Goal: Task Accomplishment & Management: Manage account settings

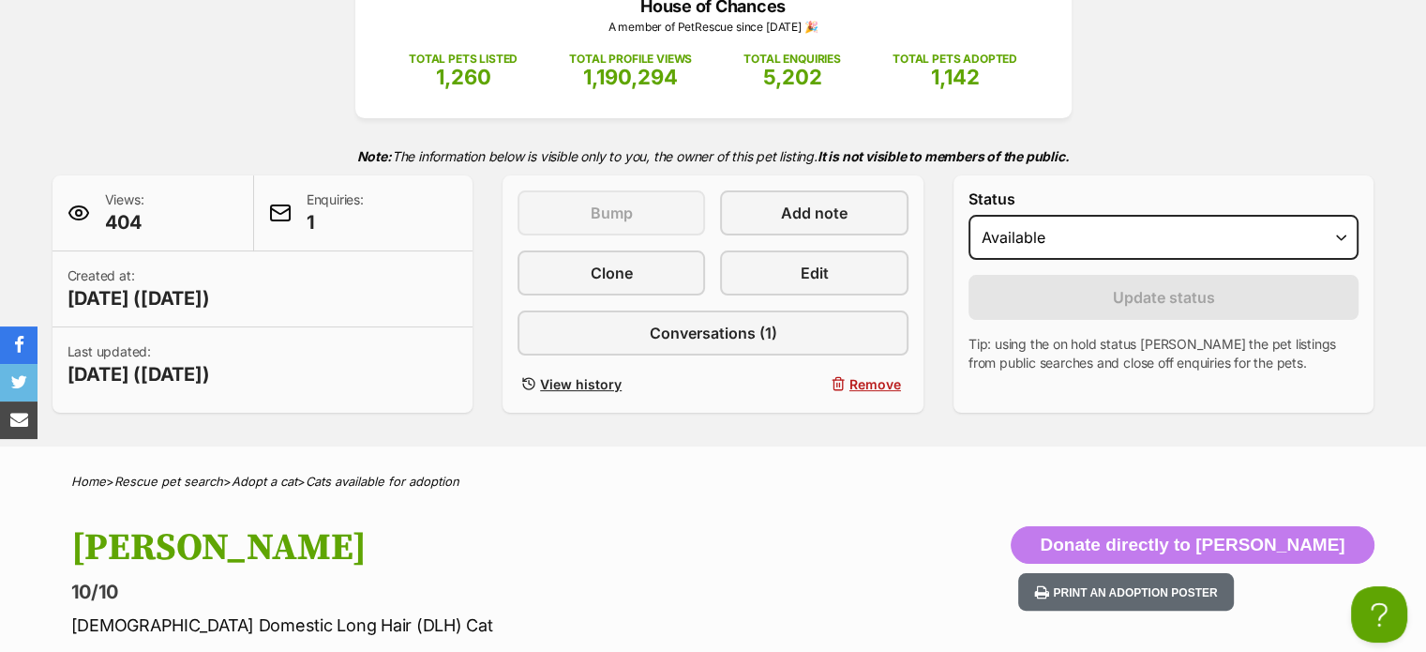
scroll to position [288, 0]
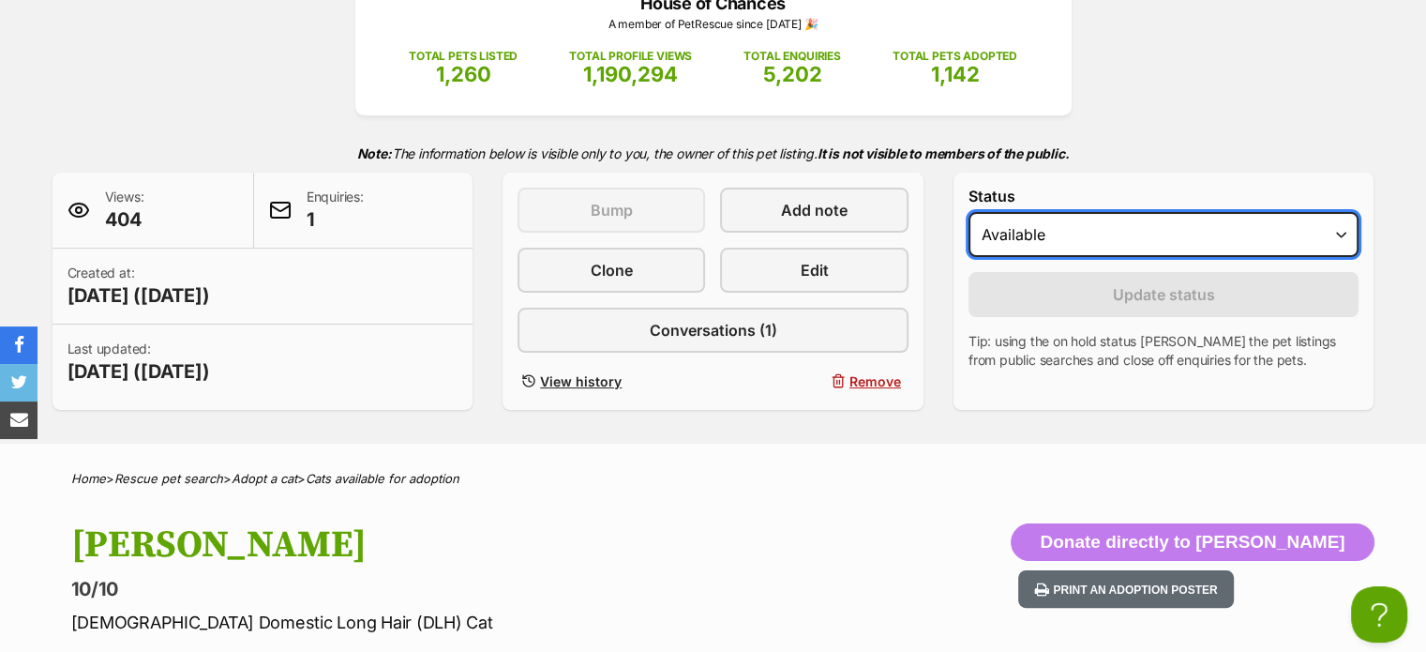
click at [1171, 213] on select "Draft - not available as listing has enquires Available On hold Adopted" at bounding box center [1164, 234] width 391 height 45
select select "rehomed"
click at [969, 212] on select "Draft - not available as listing has enquires Available On hold Adopted" at bounding box center [1164, 234] width 391 height 45
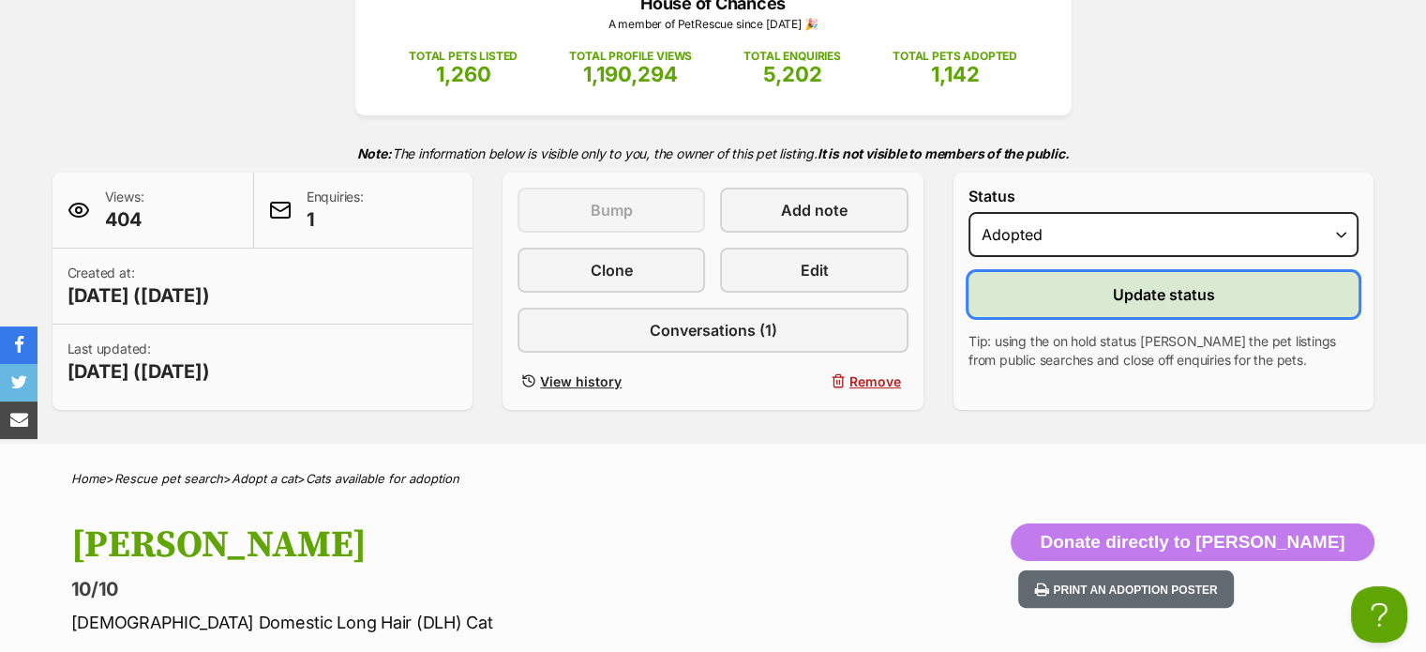
click at [1148, 302] on span "Update status" at bounding box center [1164, 294] width 102 height 23
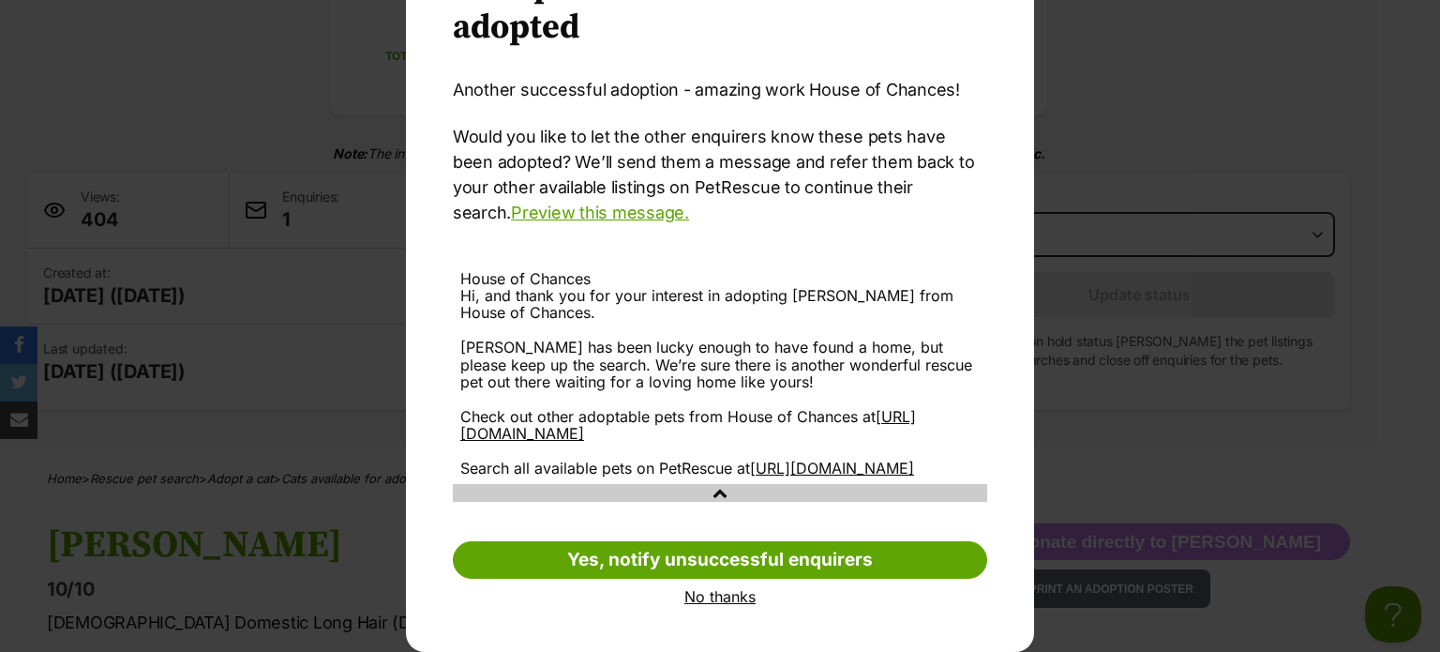
scroll to position [143, 0]
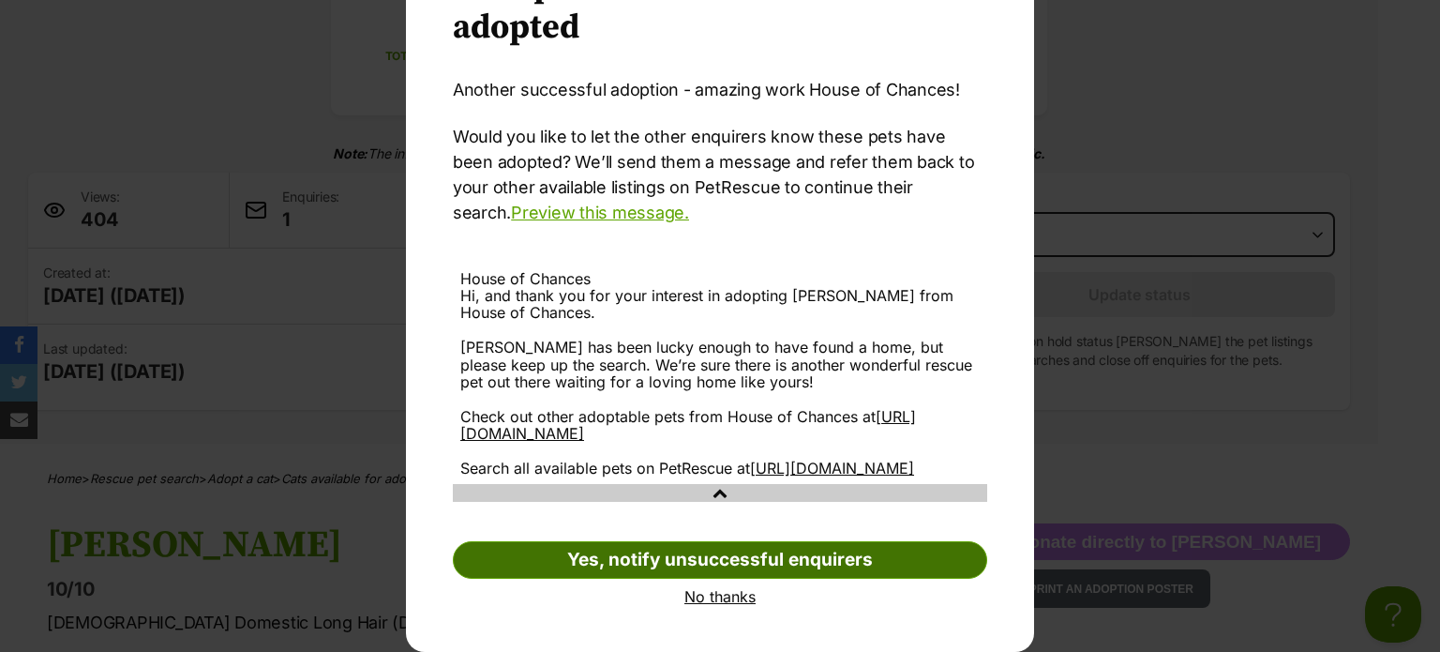
click at [750, 552] on link "Yes, notify unsuccessful enquirers" at bounding box center [720, 560] width 535 height 38
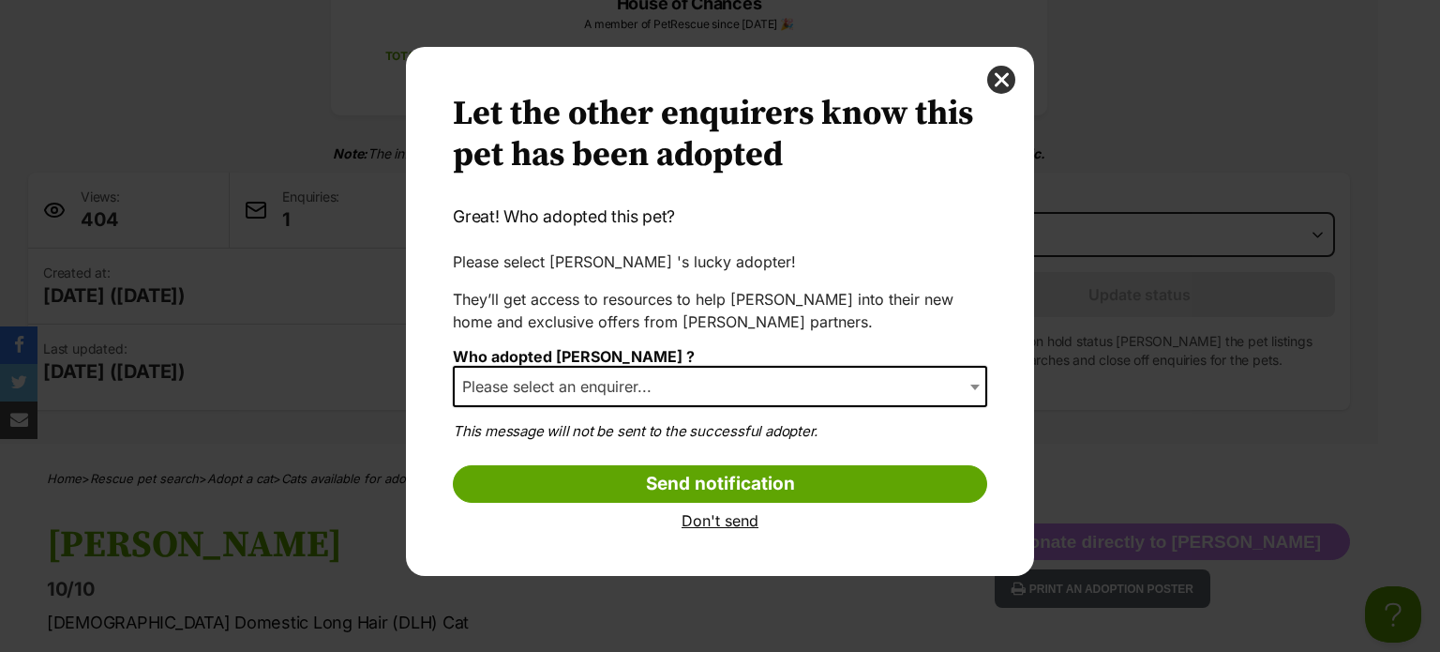
scroll to position [0, 0]
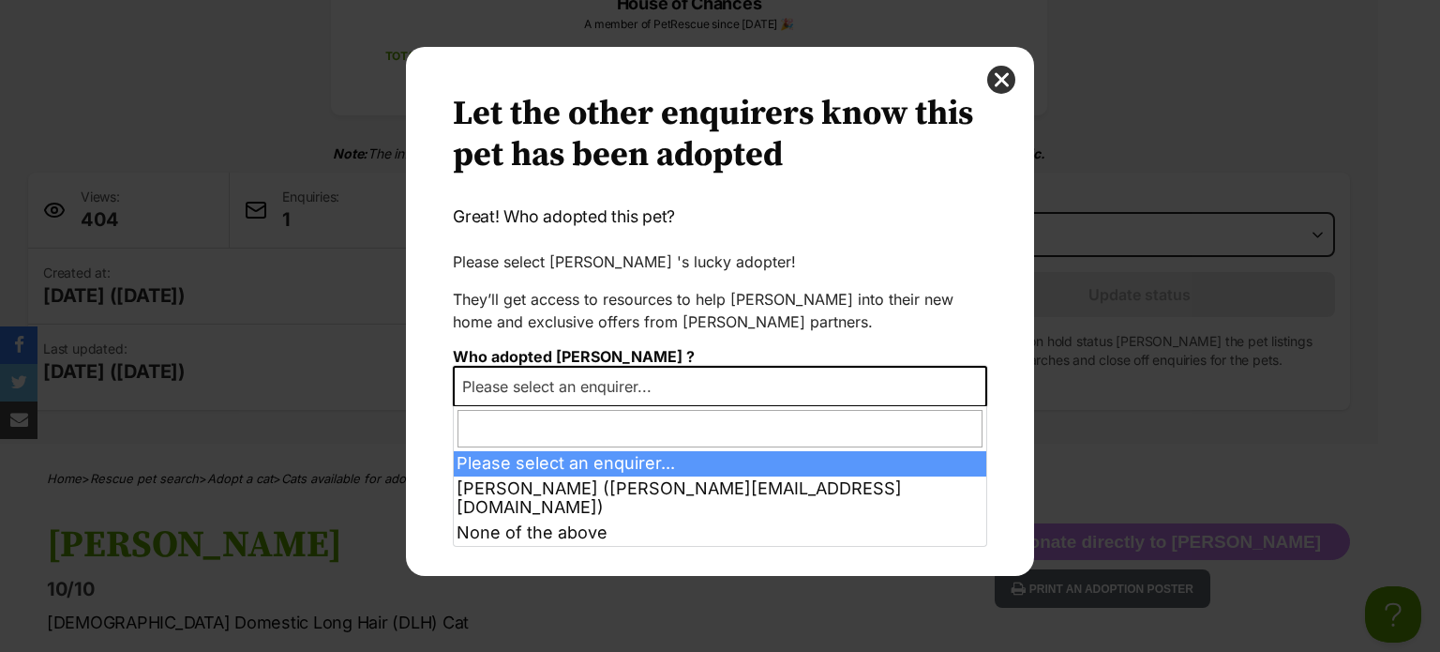
click at [809, 378] on span "Please select an enquirer..." at bounding box center [720, 386] width 535 height 41
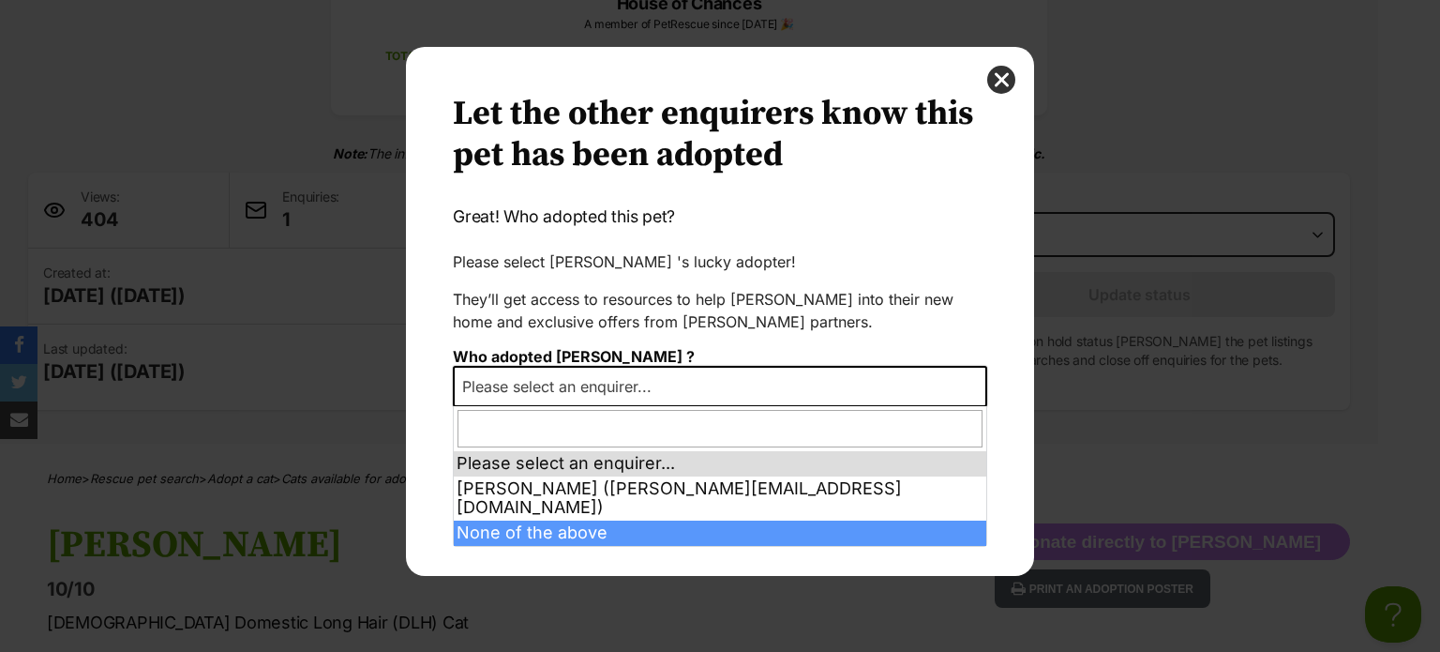
select select "other"
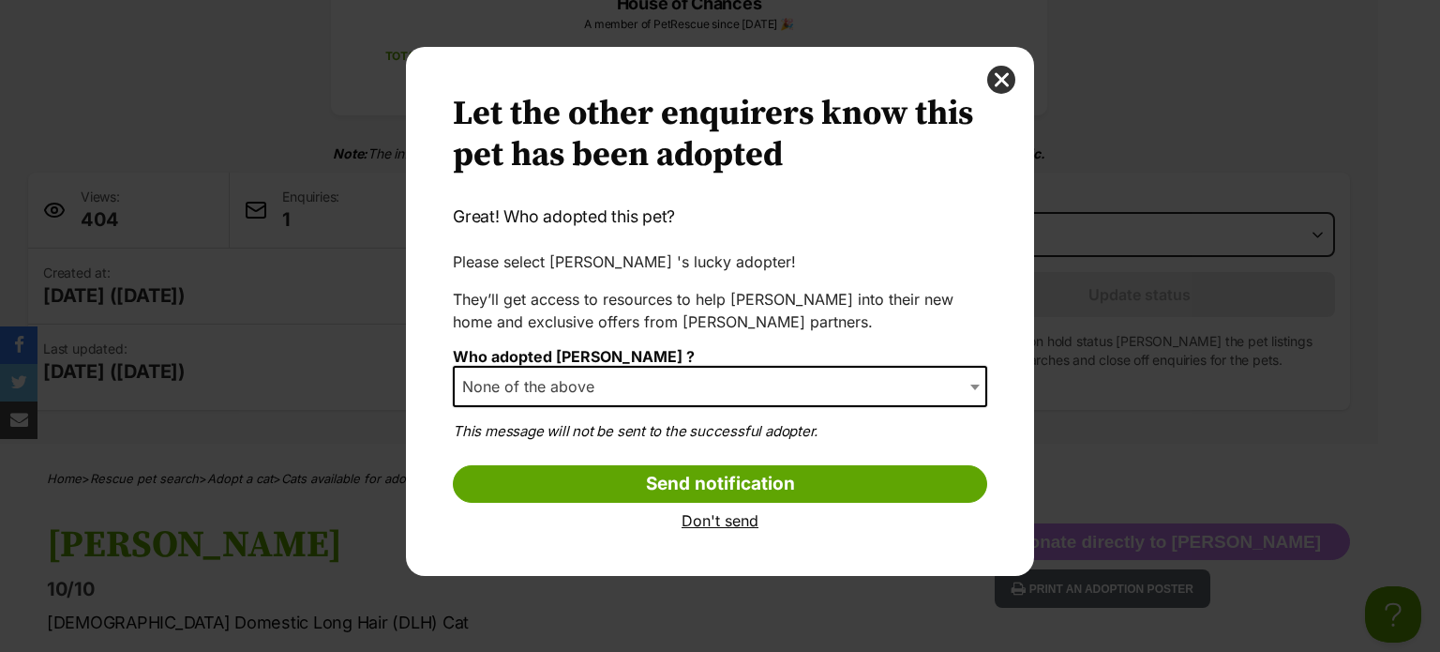
click at [726, 524] on link "Don't send" at bounding box center [720, 520] width 535 height 17
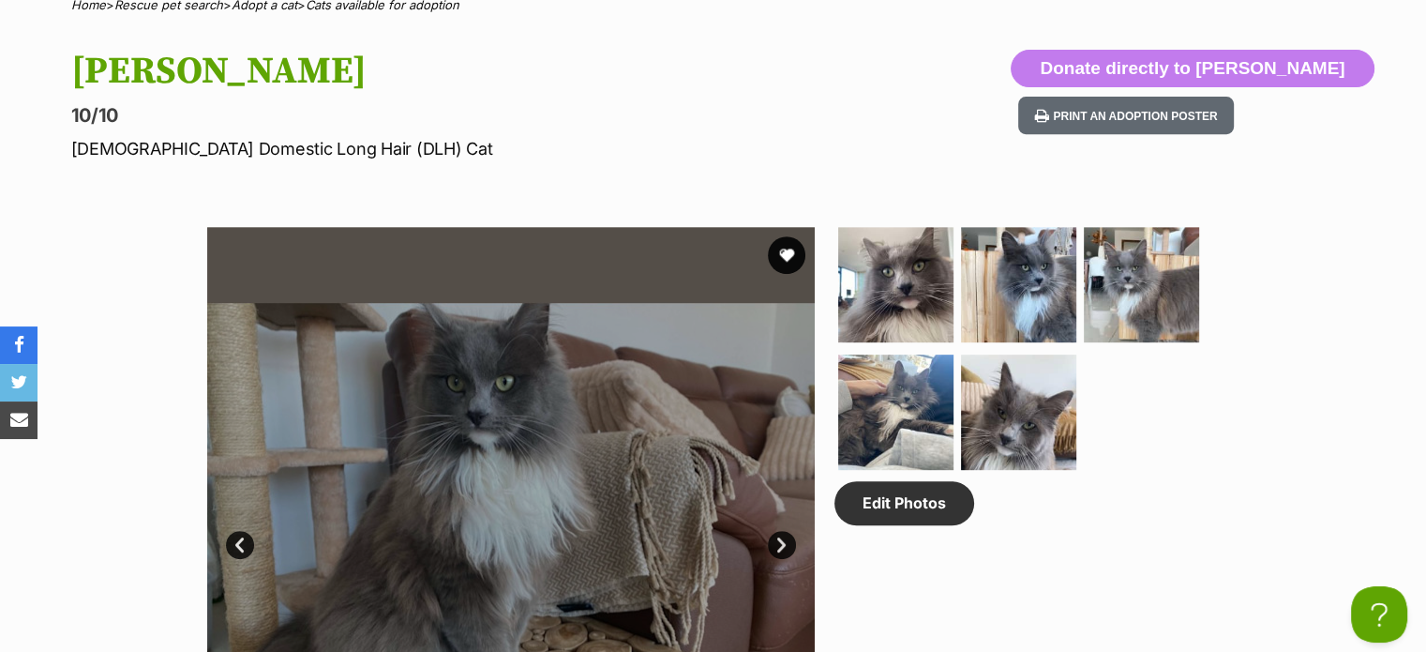
click at [478, 404] on div at bounding box center [511, 531] width 608 height 608
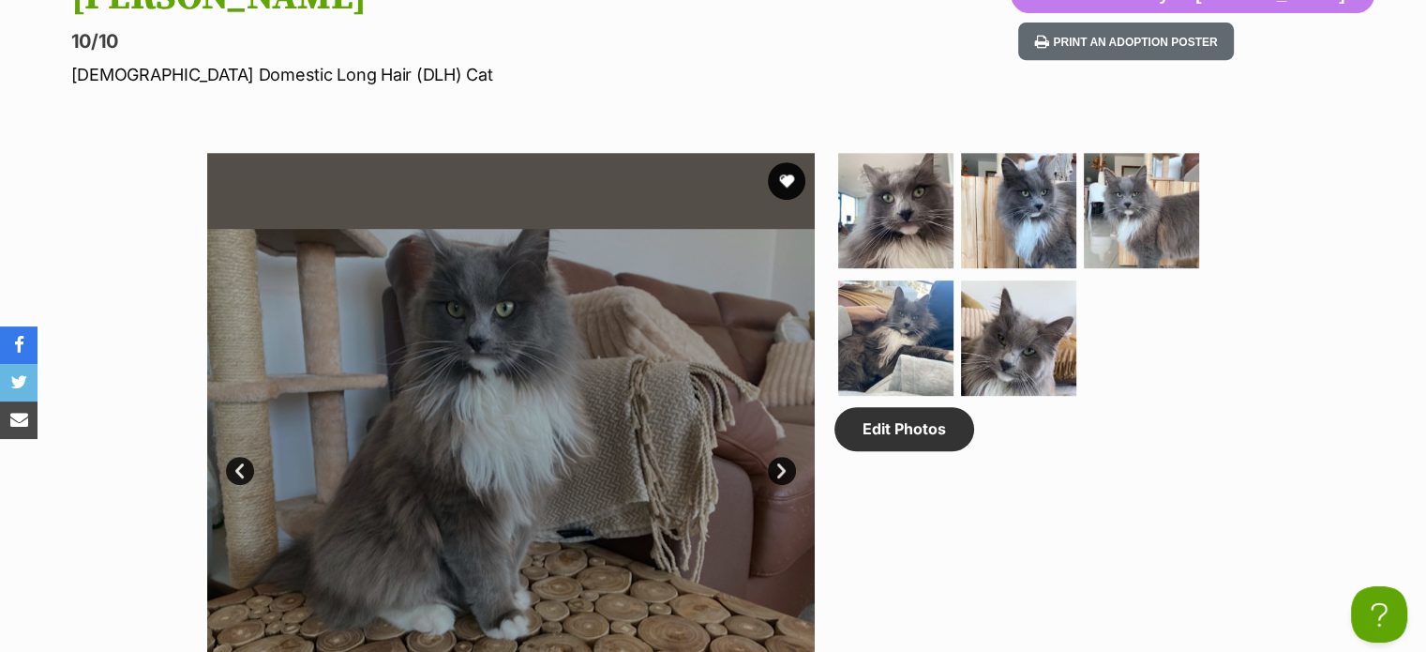
scroll to position [836, 0]
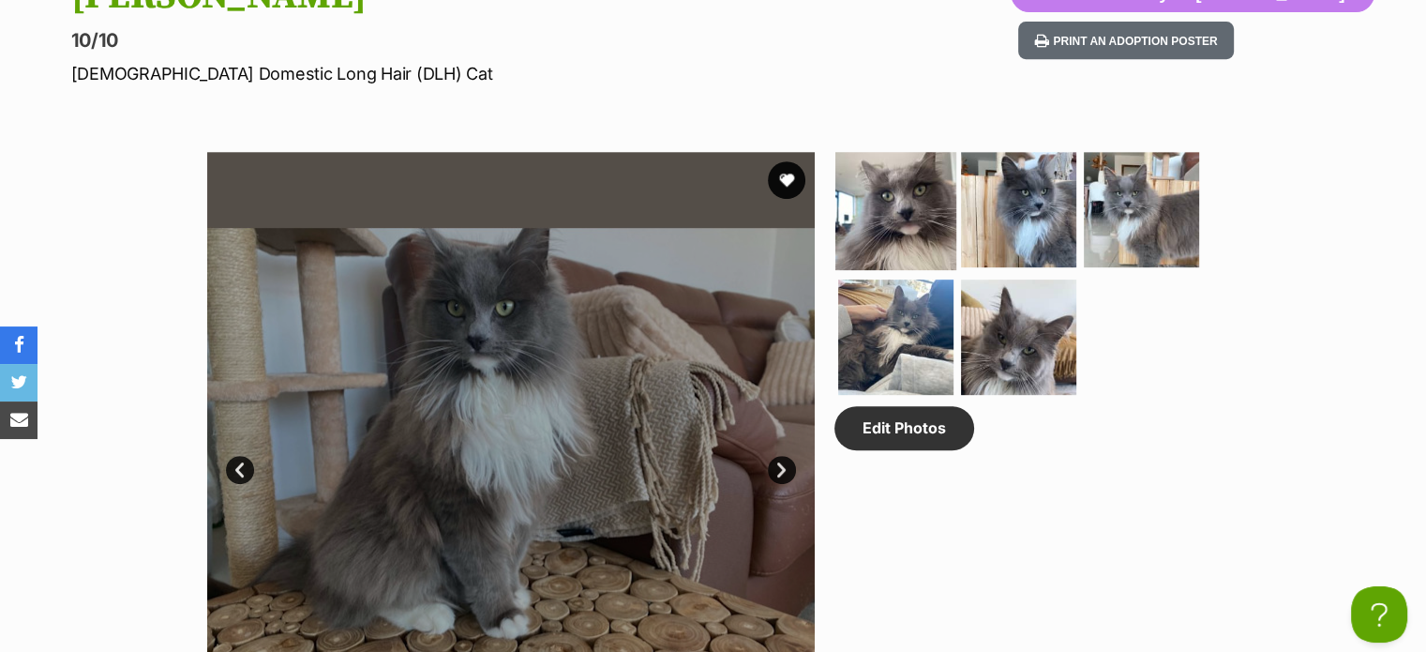
click at [914, 204] on img at bounding box center [896, 209] width 121 height 121
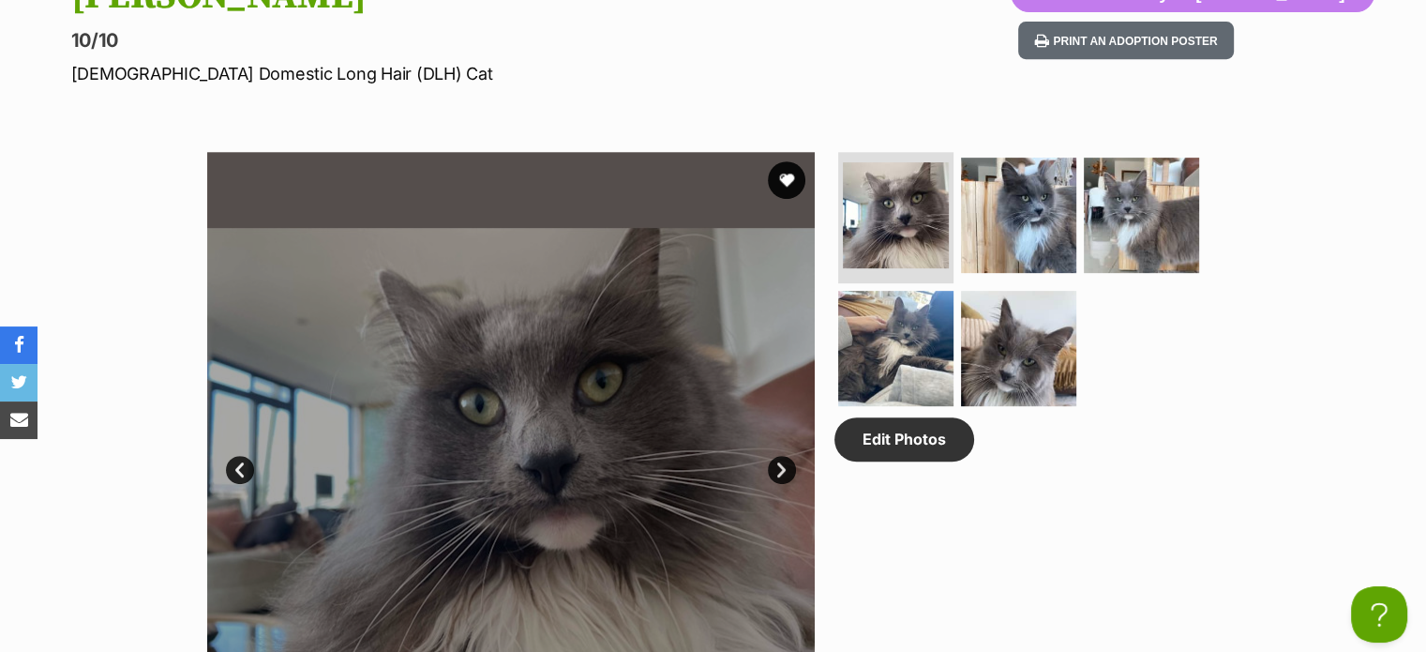
scroll to position [0, 0]
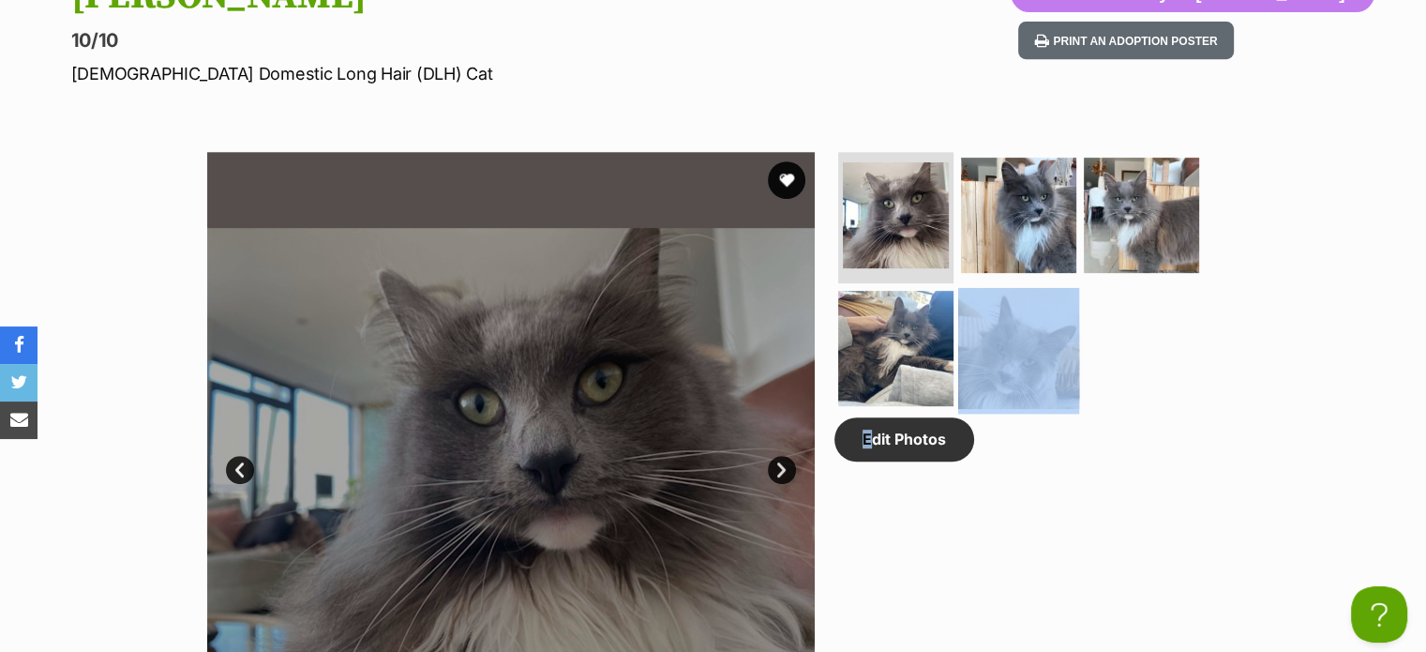
drag, startPoint x: 868, startPoint y: 526, endPoint x: 989, endPoint y: 366, distance: 200.9
click at [989, 366] on div "Edit Photos" at bounding box center [1027, 456] width 384 height 608
click at [927, 349] on img at bounding box center [896, 347] width 121 height 121
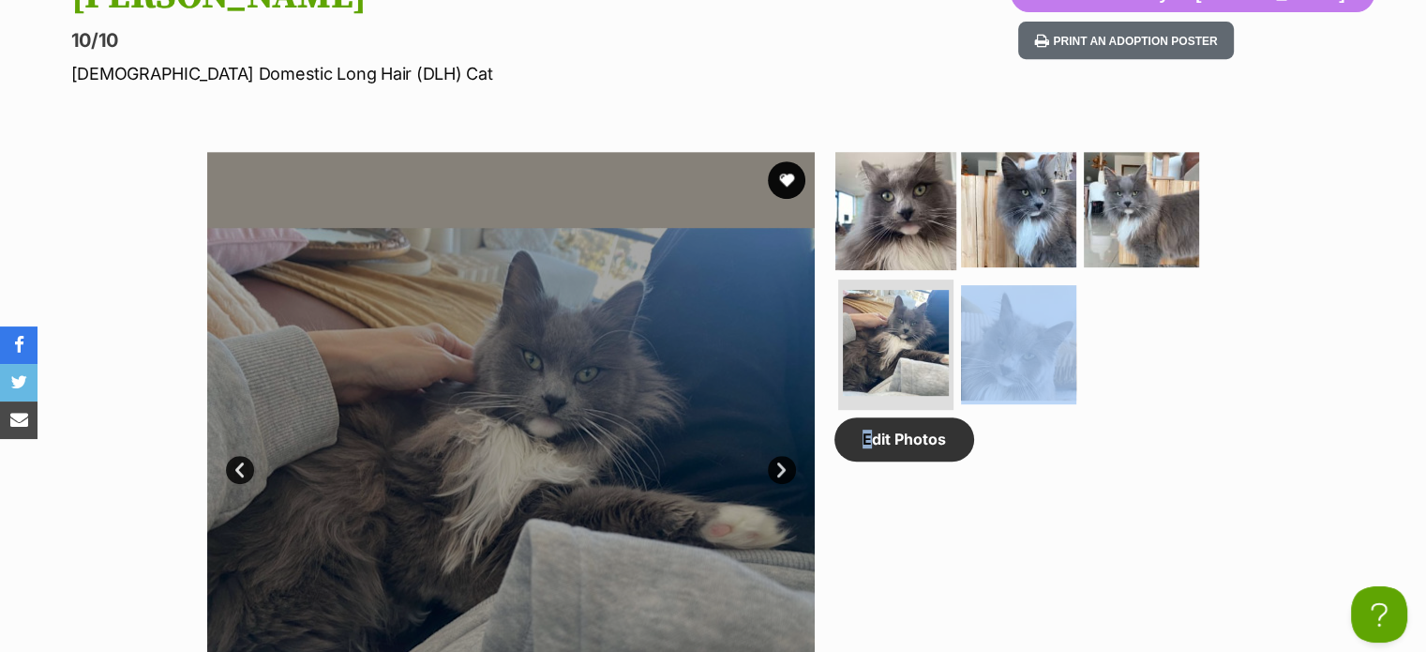
click at [909, 205] on img at bounding box center [896, 209] width 121 height 121
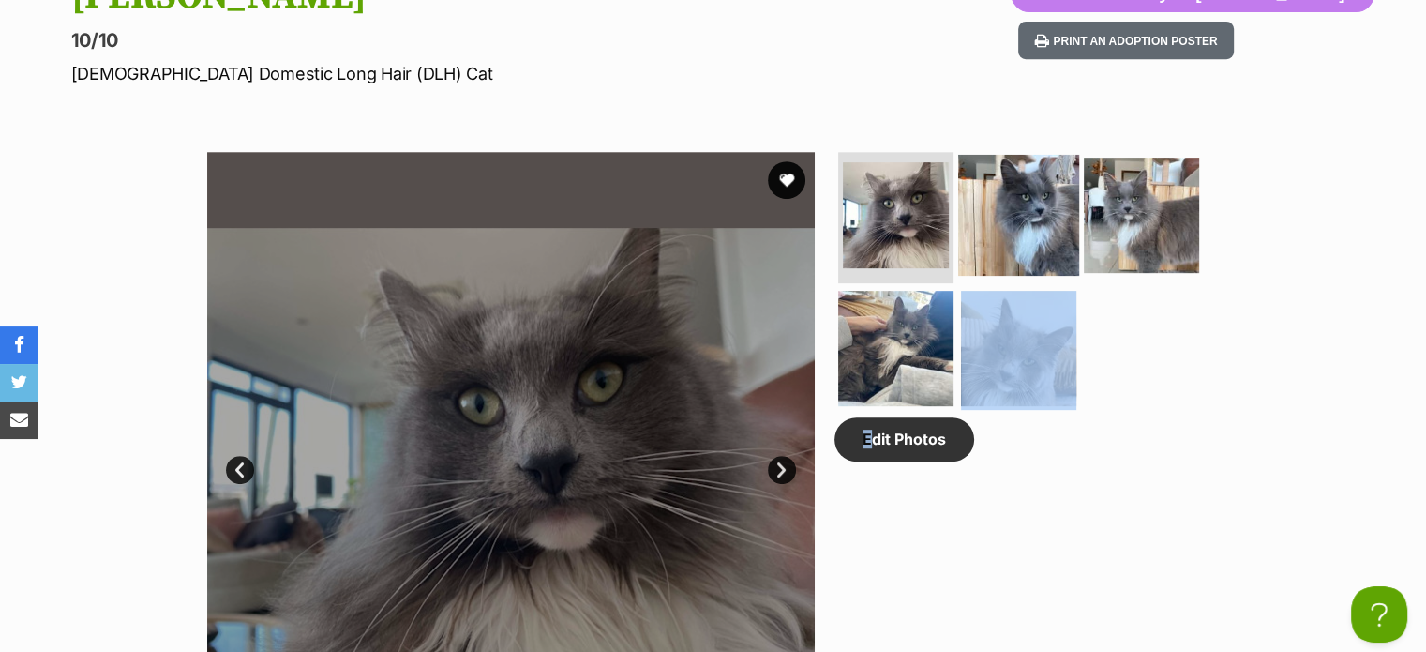
click at [1043, 220] on img at bounding box center [1018, 215] width 121 height 121
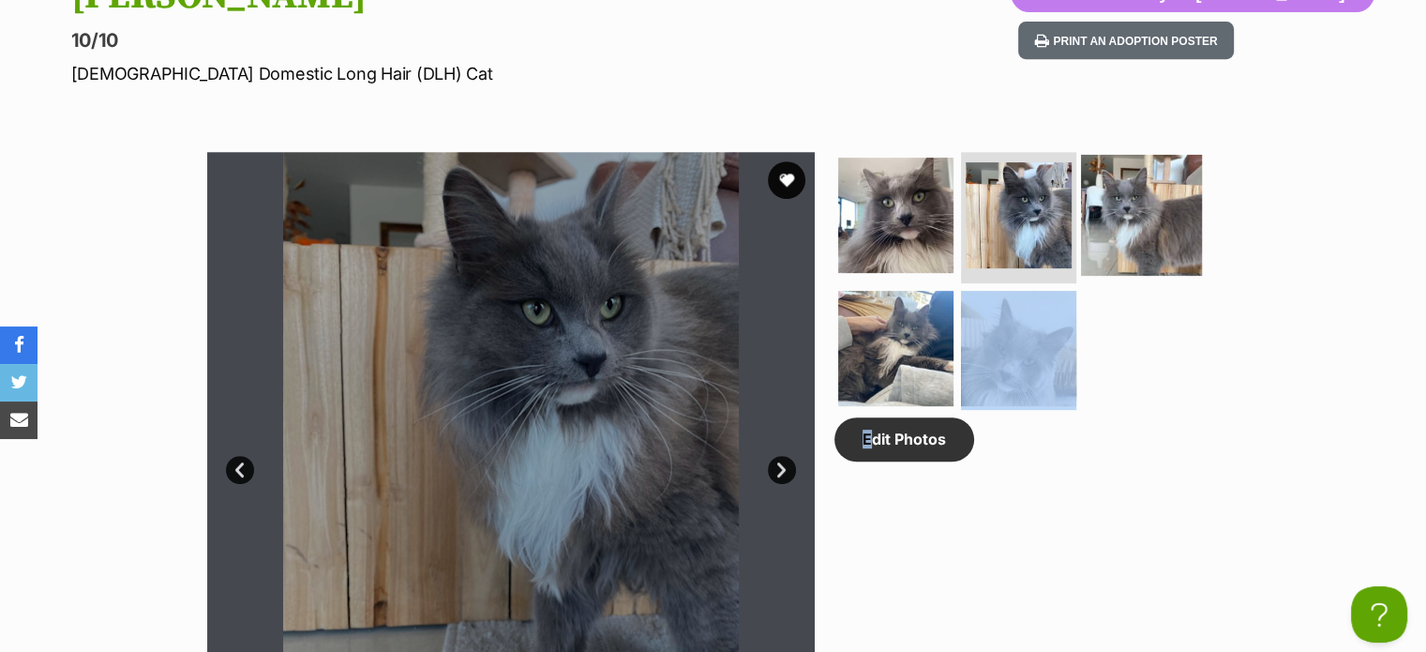
click at [1114, 219] on img at bounding box center [1141, 215] width 121 height 121
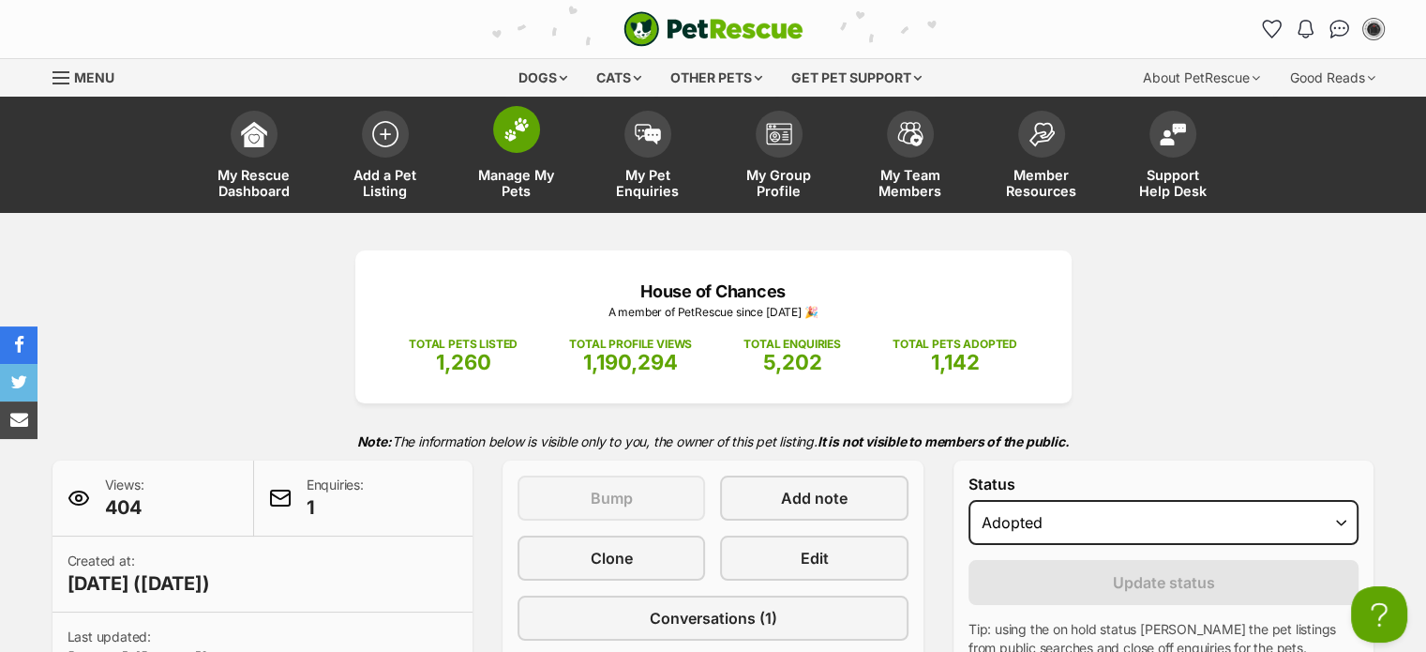
click at [522, 117] on img at bounding box center [517, 129] width 26 height 24
